Goal: Information Seeking & Learning: Learn about a topic

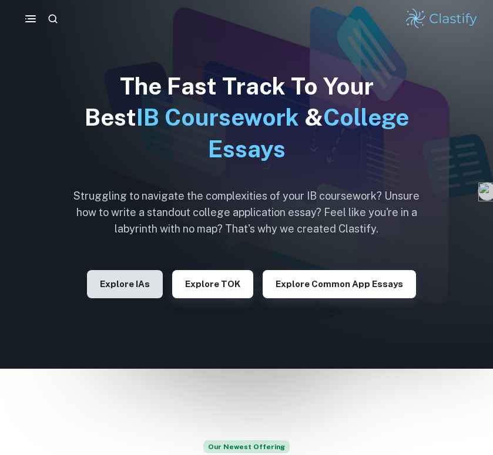
click at [139, 284] on button "Explore IAs" at bounding box center [125, 284] width 76 height 28
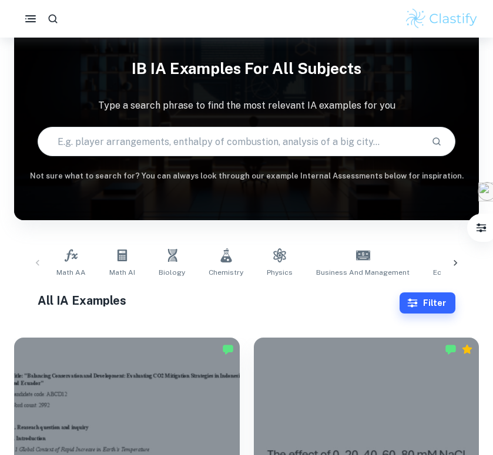
scroll to position [294, 0]
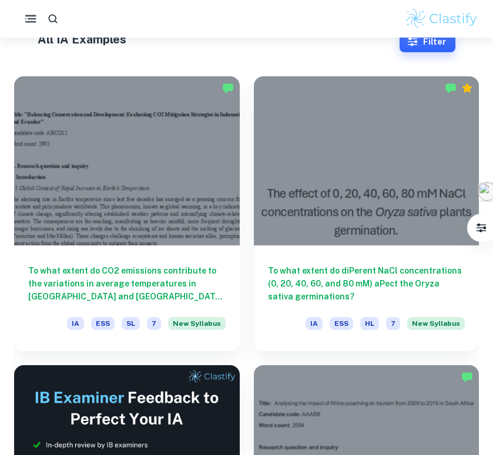
click at [27, 16] on icon "button" at bounding box center [30, 19] width 15 height 15
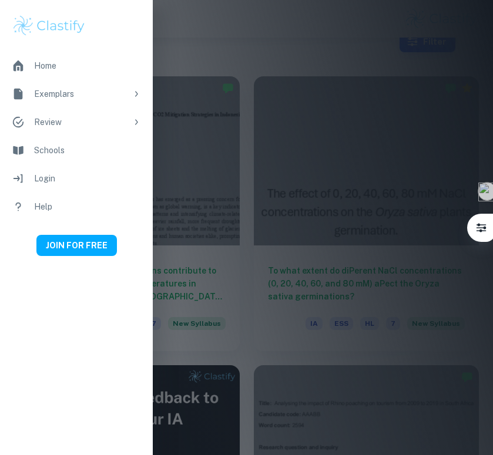
click at [227, 98] on div at bounding box center [246, 227] width 493 height 455
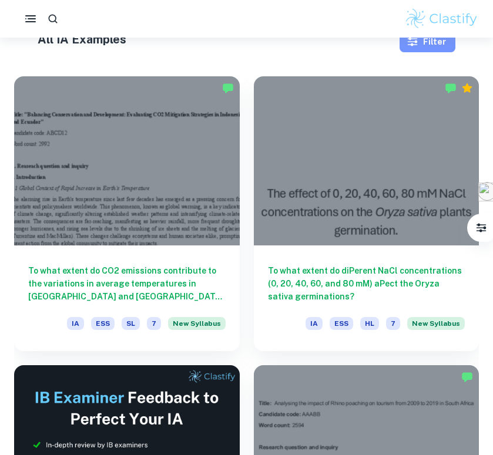
click at [411, 46] on icon "button" at bounding box center [413, 42] width 12 height 12
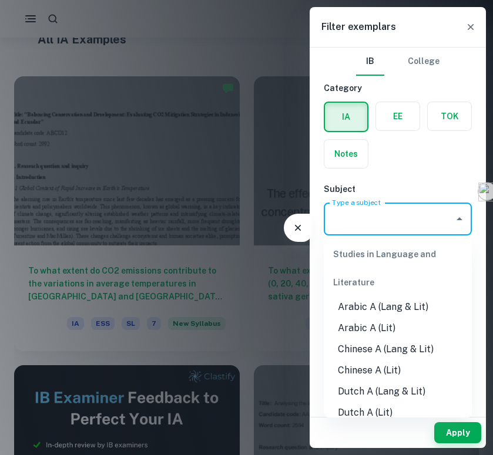
click at [416, 214] on input "Type a subject" at bounding box center [389, 219] width 120 height 22
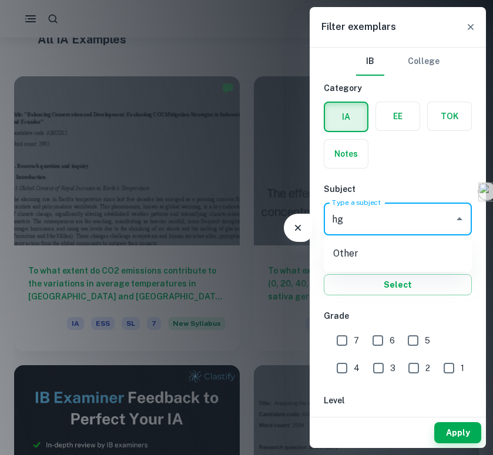
type input "h"
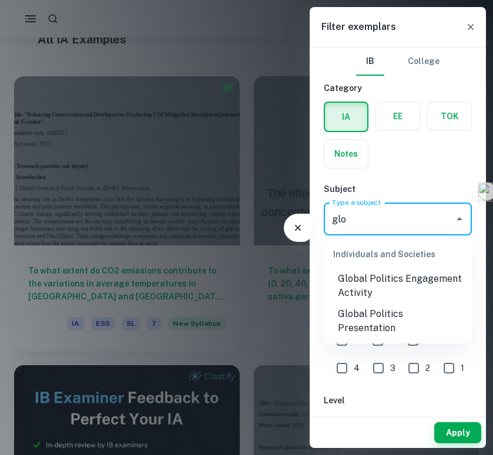
click at [444, 287] on li "Global Politics Engagement Activity" at bounding box center [398, 285] width 148 height 35
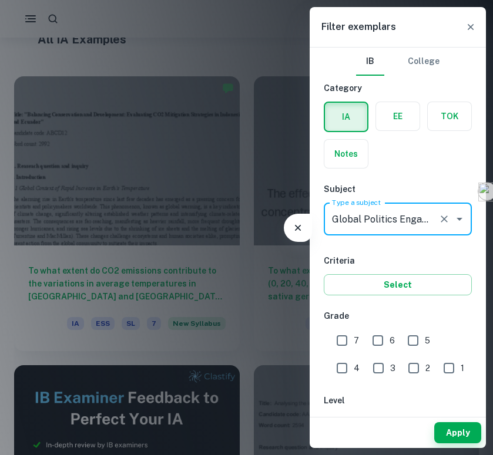
type input "Global Politics Engagement Activity"
click at [348, 332] on input "7" at bounding box center [341, 340] width 23 height 23
checkbox input "true"
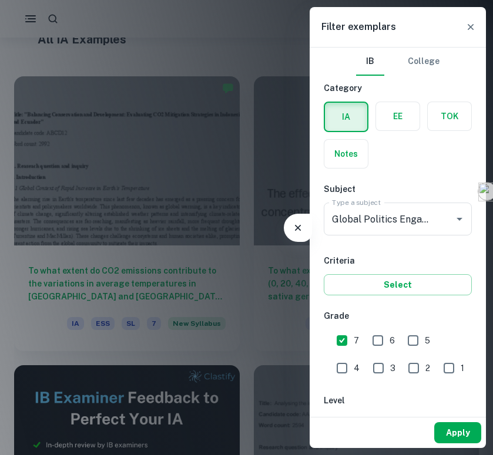
click at [458, 431] on button "Apply" at bounding box center [457, 432] width 47 height 21
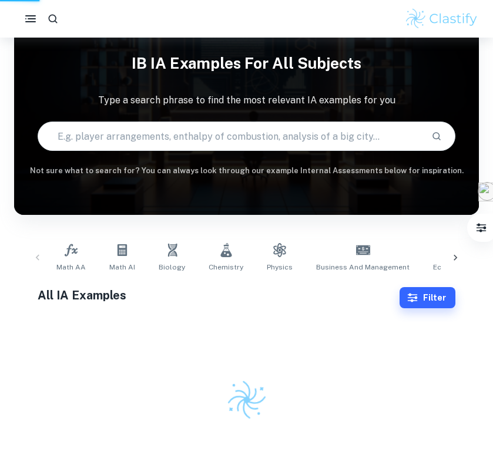
scroll to position [38, 0]
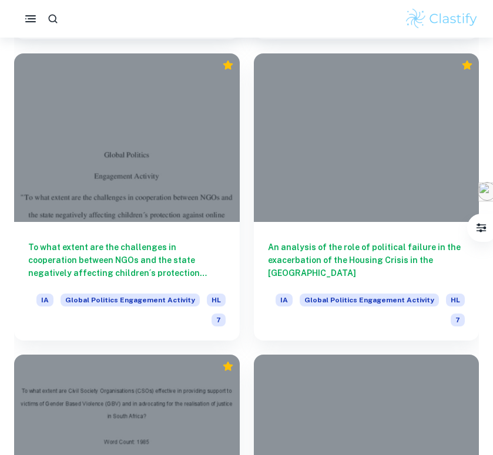
scroll to position [3978, 0]
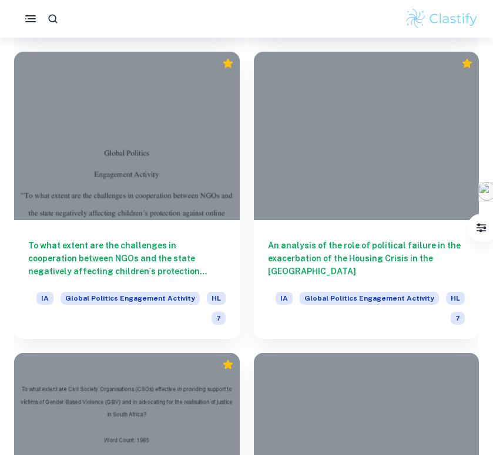
click at [391, 229] on div "An analysis of the role of political failure in the exacerbation of the Housing…" at bounding box center [367, 279] width 226 height 119
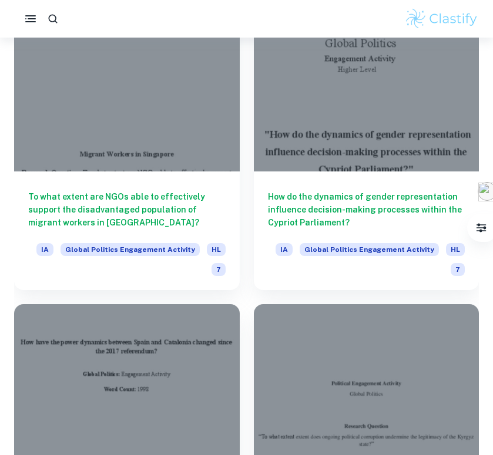
scroll to position [6441, 0]
